Goal: Information Seeking & Learning: Learn about a topic

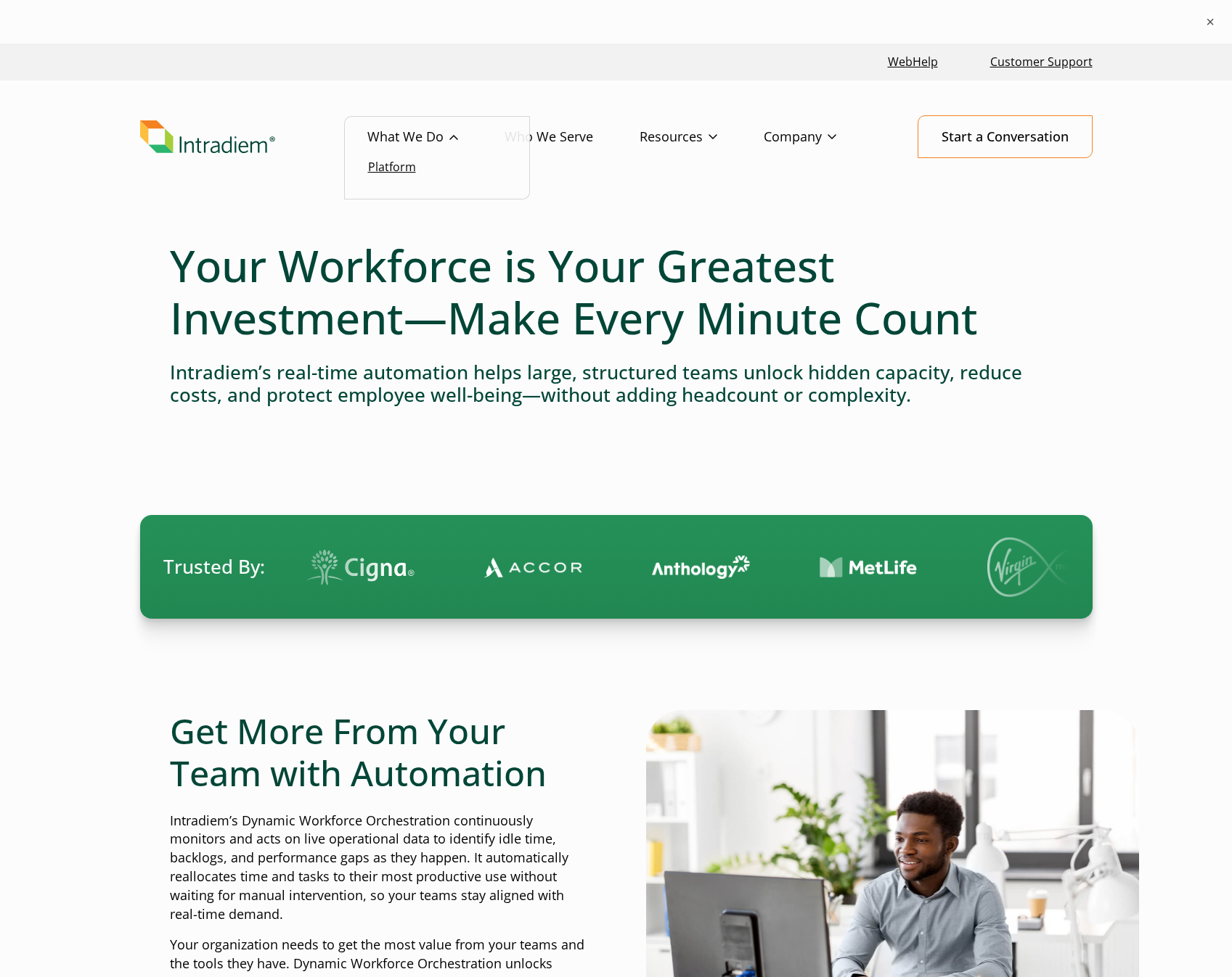
click at [399, 164] on link "Platform" at bounding box center [392, 167] width 48 height 16
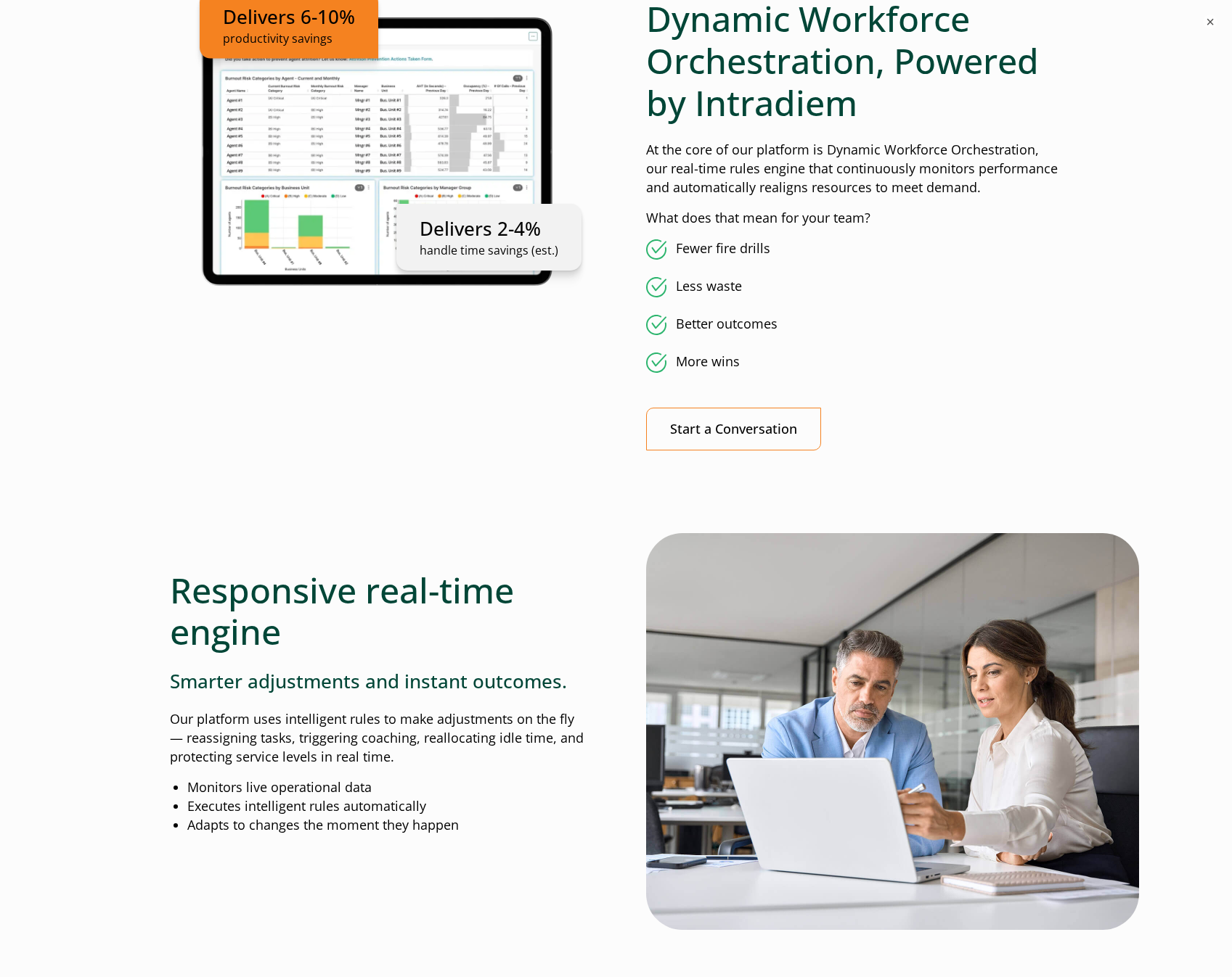
scroll to position [1016, 0]
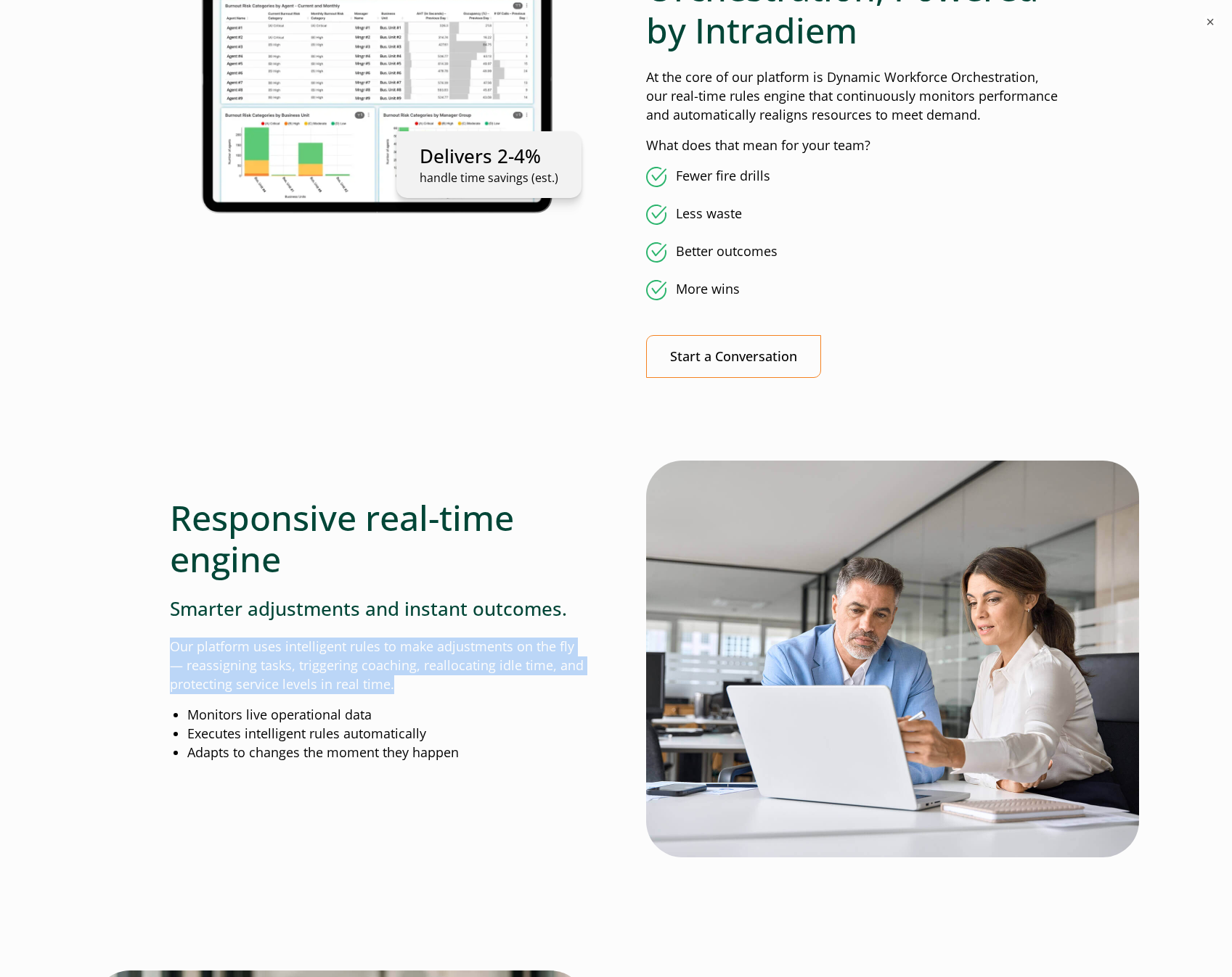
drag, startPoint x: 390, startPoint y: 685, endPoint x: 173, endPoint y: 648, distance: 220.1
click at [173, 648] on p "Our platform uses intelligent rules to make adjustments on the fly— reassigning…" at bounding box center [378, 666] width 416 height 56
copy p "Our platform uses intelligent rules to make adjustments on the fly— reassigning…"
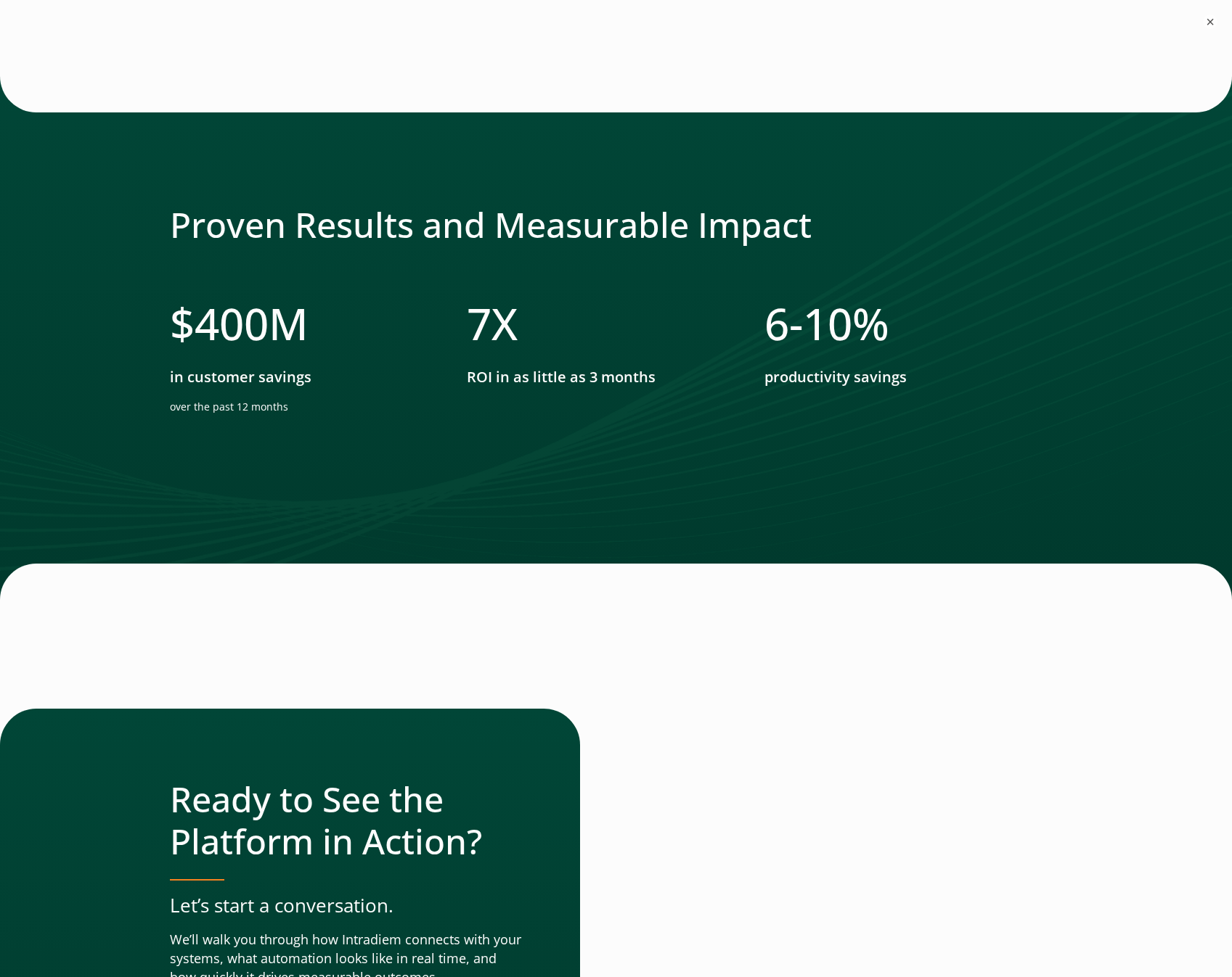
scroll to position [4426, 0]
